Goal: Task Accomplishment & Management: Manage account settings

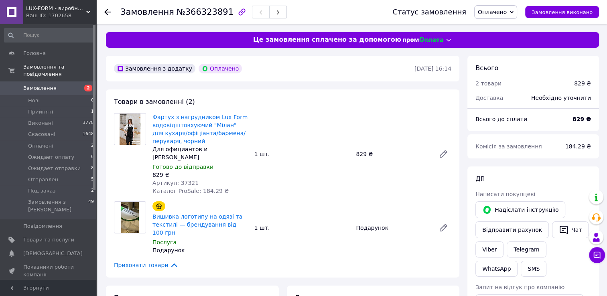
click at [50, 85] on span "Замовлення" at bounding box center [39, 88] width 33 height 7
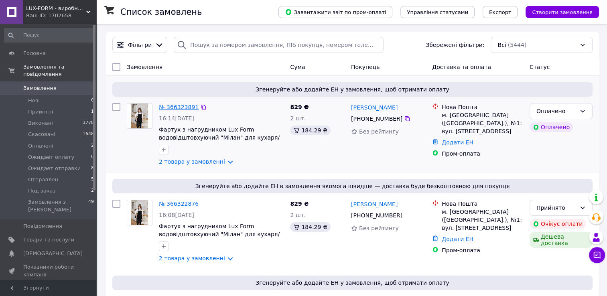
click at [173, 108] on link "№ 366323891" at bounding box center [179, 107] width 40 height 6
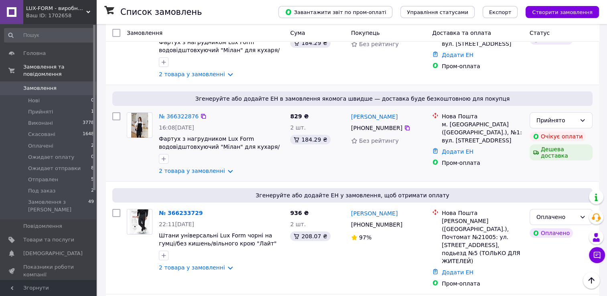
scroll to position [40, 0]
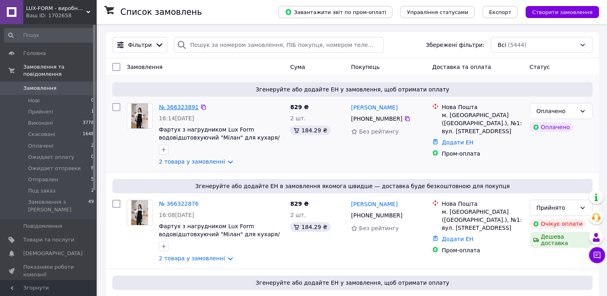
click at [170, 110] on link "№ 366323891" at bounding box center [179, 107] width 40 height 6
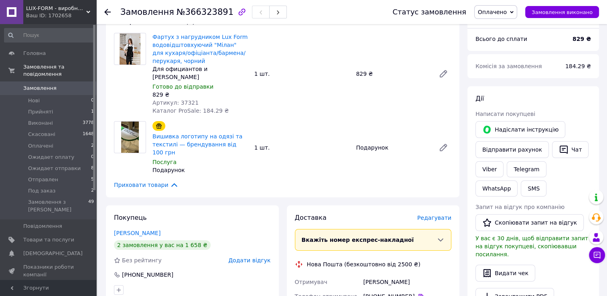
scroll to position [161, 0]
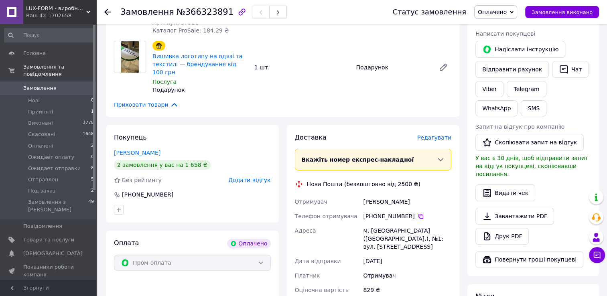
drag, startPoint x: 373, startPoint y: 201, endPoint x: 409, endPoint y: 200, distance: 36.1
click at [409, 212] on div "[PHONE_NUMBER]" at bounding box center [407, 216] width 88 height 8
drag, startPoint x: 409, startPoint y: 200, endPoint x: 400, endPoint y: 201, distance: 9.3
copy div "0 97 788 20 54"
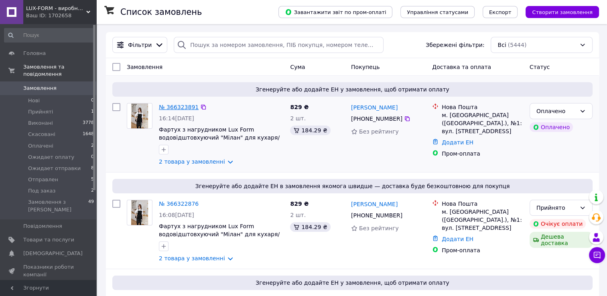
click at [169, 105] on link "№ 366323891" at bounding box center [179, 107] width 40 height 6
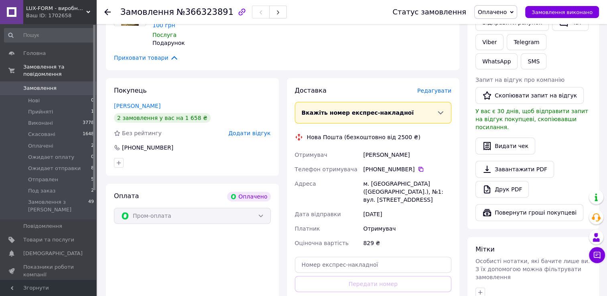
scroll to position [241, 0]
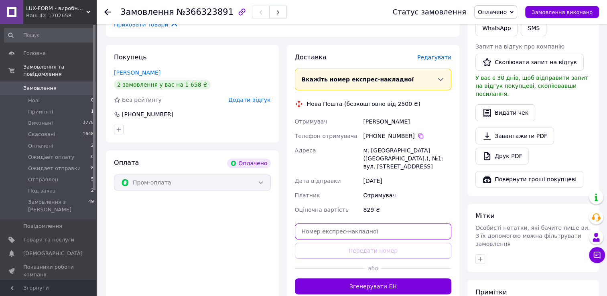
click at [356, 224] on input "text" at bounding box center [373, 232] width 157 height 16
paste input "20451269205983"
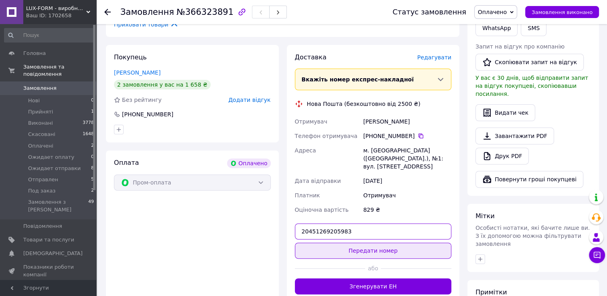
type input "20451269205983"
click at [377, 243] on button "Передати номер" at bounding box center [373, 251] width 157 height 16
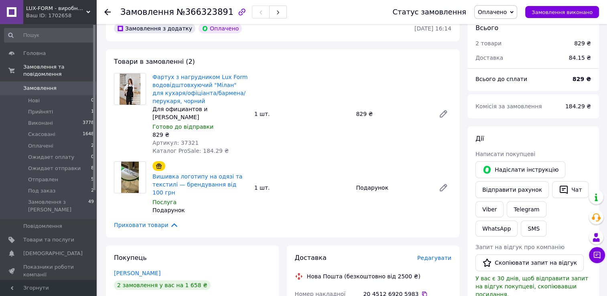
scroll to position [0, 0]
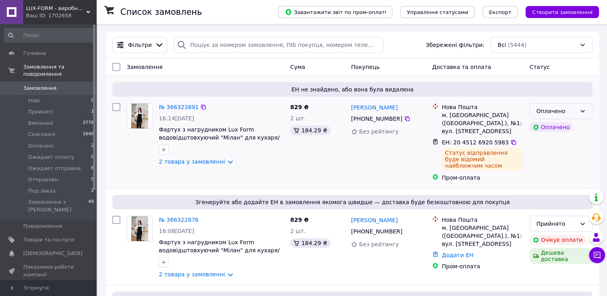
click at [584, 111] on icon at bounding box center [583, 111] width 4 height 2
click at [596, 106] on div "ЕН не знайдено, або вона була видалена № 366323891 16:14, 12.10.2025 Фартух з н…" at bounding box center [352, 132] width 493 height 112
click at [176, 217] on link "№ 366322876" at bounding box center [179, 220] width 40 height 6
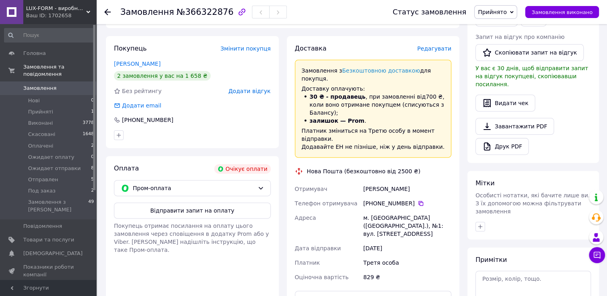
scroll to position [281, 0]
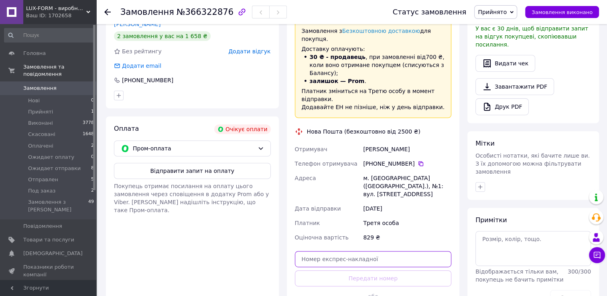
click at [367, 251] on input "text" at bounding box center [373, 259] width 157 height 16
paste input "20451269205983"
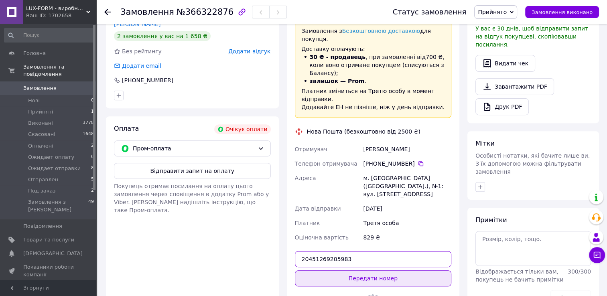
type input "20451269205983"
click at [372, 271] on button "Передати номер" at bounding box center [373, 279] width 157 height 16
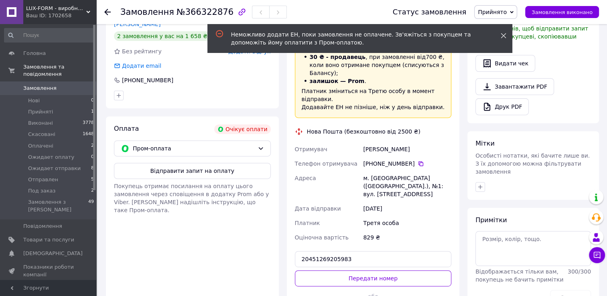
click at [503, 37] on icon at bounding box center [504, 36] width 6 height 6
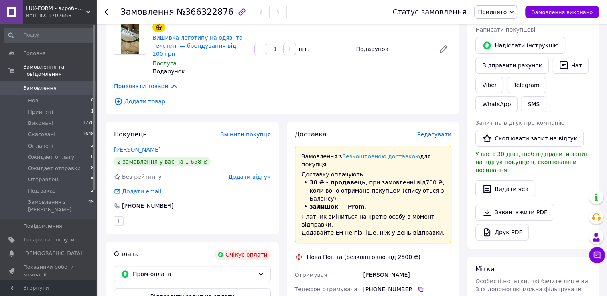
scroll to position [161, 0]
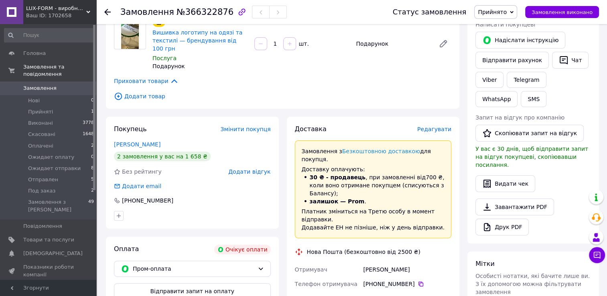
click at [465, 177] on div "Всього 2 товари 829 ₴ Доставка Необхідно уточнити Знижка Додати Всього до сплат…" at bounding box center [534, 199] width 140 height 654
click at [108, 14] on icon at bounding box center [107, 12] width 6 height 6
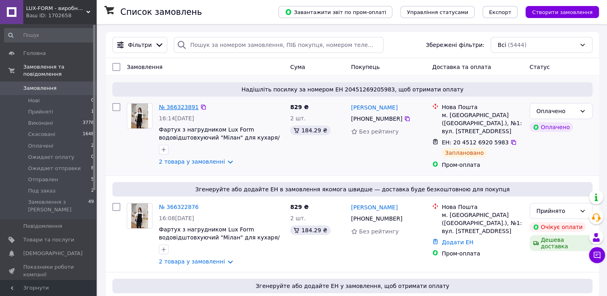
click at [173, 106] on link "№ 366323891" at bounding box center [179, 107] width 40 height 6
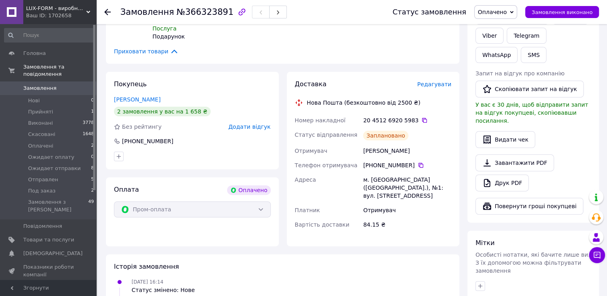
scroll to position [201, 0]
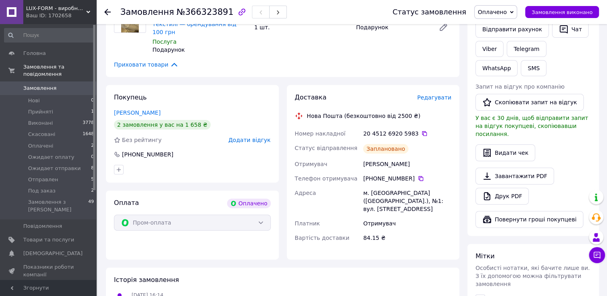
click at [387, 130] on div "20 4512 6920 5983" at bounding box center [407, 134] width 88 height 8
click at [421, 130] on icon at bounding box center [424, 133] width 6 height 6
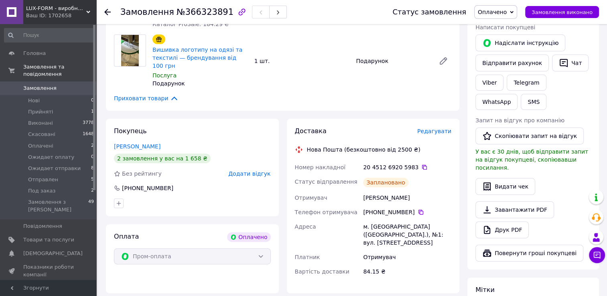
scroll to position [120, 0]
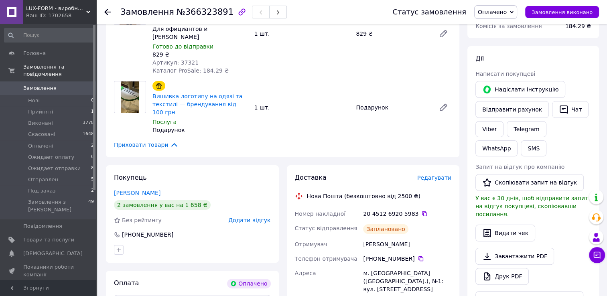
click at [443, 175] on span "Редагувати" at bounding box center [434, 178] width 34 height 6
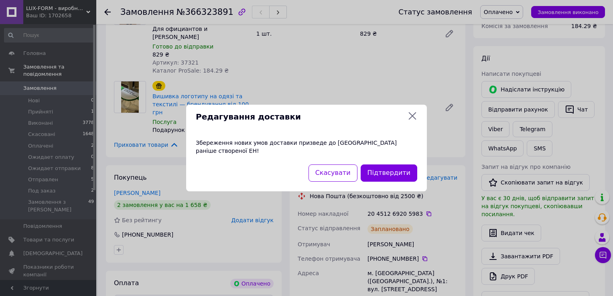
click at [411, 120] on icon at bounding box center [413, 116] width 10 height 10
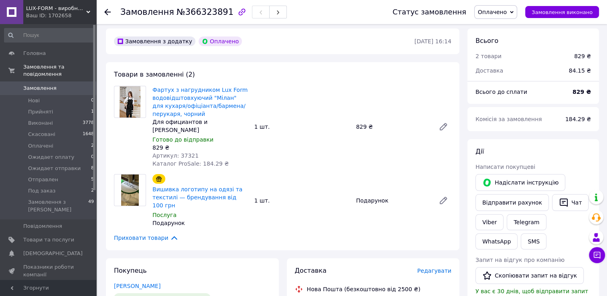
scroll to position [0, 0]
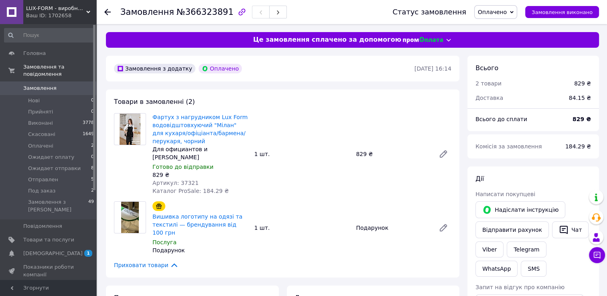
click at [106, 10] on use at bounding box center [107, 12] width 6 height 6
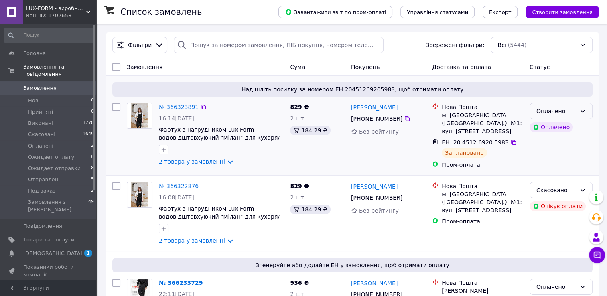
click at [583, 108] on icon at bounding box center [583, 111] width 6 height 6
click at [597, 98] on div "Надішліть посилку за номером ЕН 20451269205983, щоб отримати оплату № 366323891…" at bounding box center [352, 126] width 493 height 100
